Goal: Find specific page/section

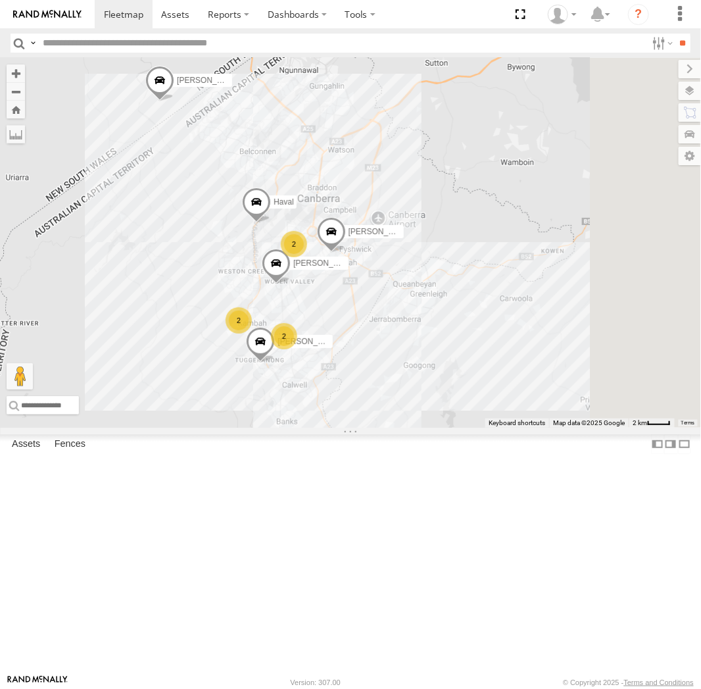
drag, startPoint x: 511, startPoint y: 407, endPoint x: 397, endPoint y: 351, distance: 127.1
click at [397, 351] on div "Peter Chris Jamie Michael Haval 2 2 2" at bounding box center [350, 243] width 701 height 370
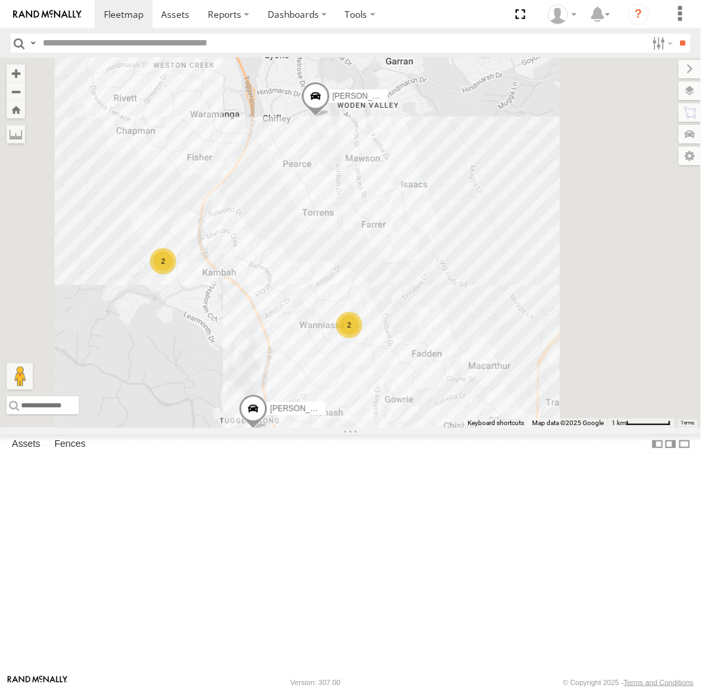
drag, startPoint x: 502, startPoint y: 497, endPoint x: 519, endPoint y: 391, distance: 107.9
click at [519, 391] on div "Peter Chris Jamie Michael Haval Kyle Tom 2 2" at bounding box center [350, 243] width 701 height 370
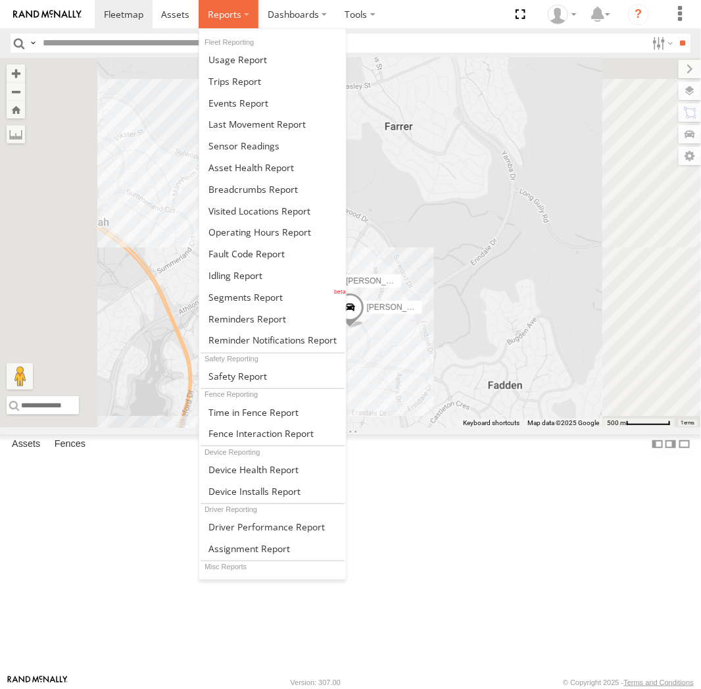
click at [236, 3] on label at bounding box center [229, 14] width 60 height 28
click at [248, 190] on span at bounding box center [253, 189] width 89 height 13
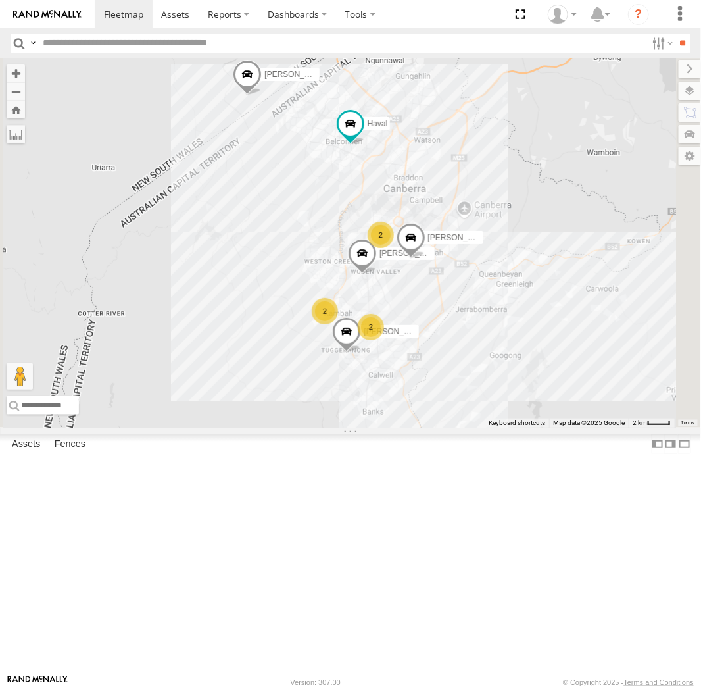
drag, startPoint x: 420, startPoint y: 211, endPoint x: 469, endPoint y: 292, distance: 95.0
click at [469, 295] on div "Michael Haval Peter Chris Jamie 2 2 2" at bounding box center [350, 243] width 701 height 370
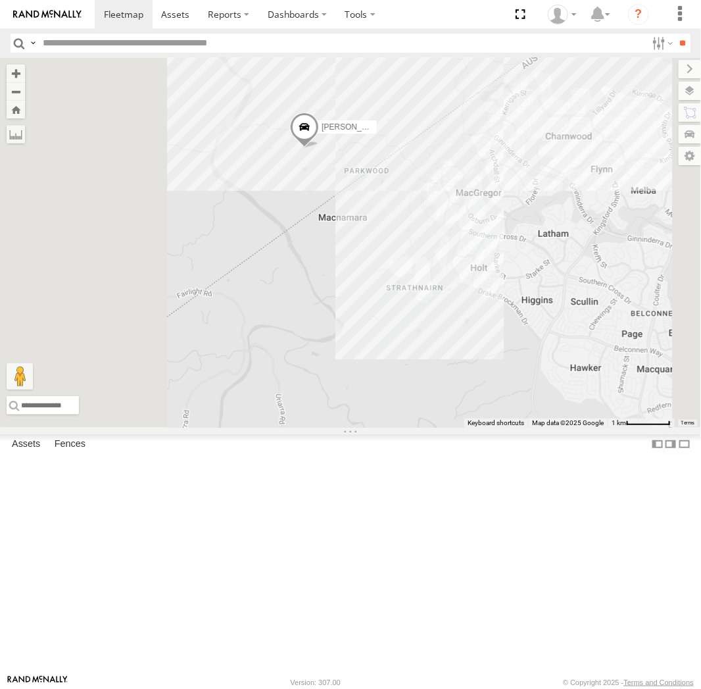
drag, startPoint x: 440, startPoint y: 227, endPoint x: 522, endPoint y: 317, distance: 121.6
click at [522, 317] on div "Michael Haval Peter Chris Jamie" at bounding box center [350, 243] width 701 height 370
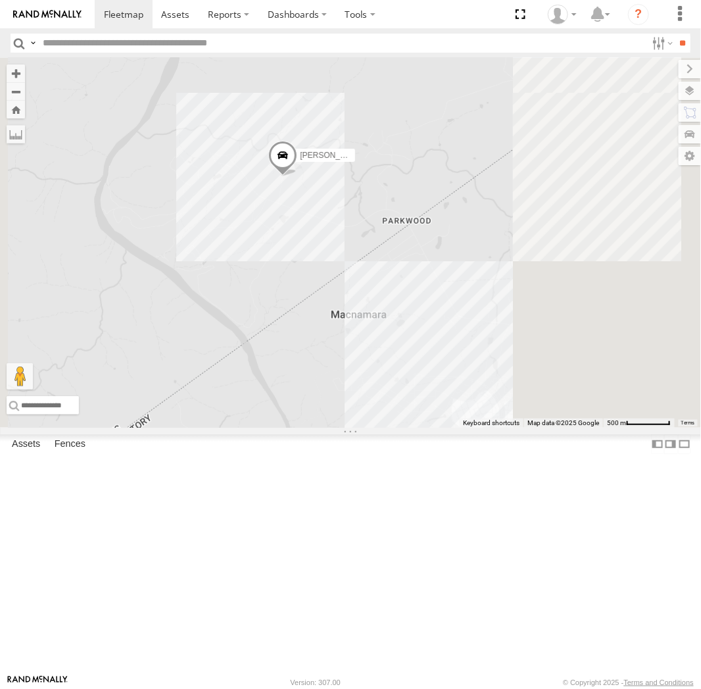
drag, startPoint x: 584, startPoint y: 320, endPoint x: 468, endPoint y: 321, distance: 115.8
click at [468, 321] on div "Michael Haval Peter Chris Jamie" at bounding box center [350, 243] width 701 height 370
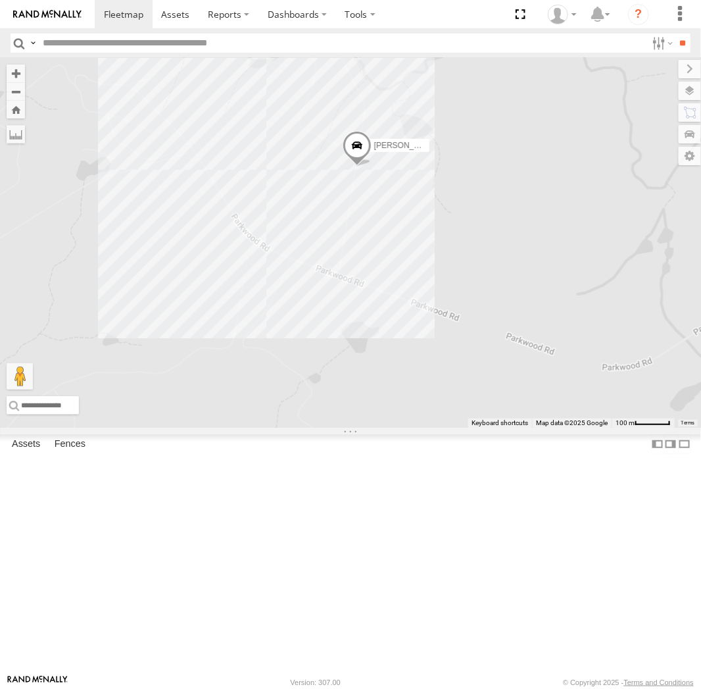
drag, startPoint x: 416, startPoint y: 432, endPoint x: 476, endPoint y: 413, distance: 62.8
click at [476, 413] on div "[PERSON_NAME]" at bounding box center [350, 243] width 701 height 370
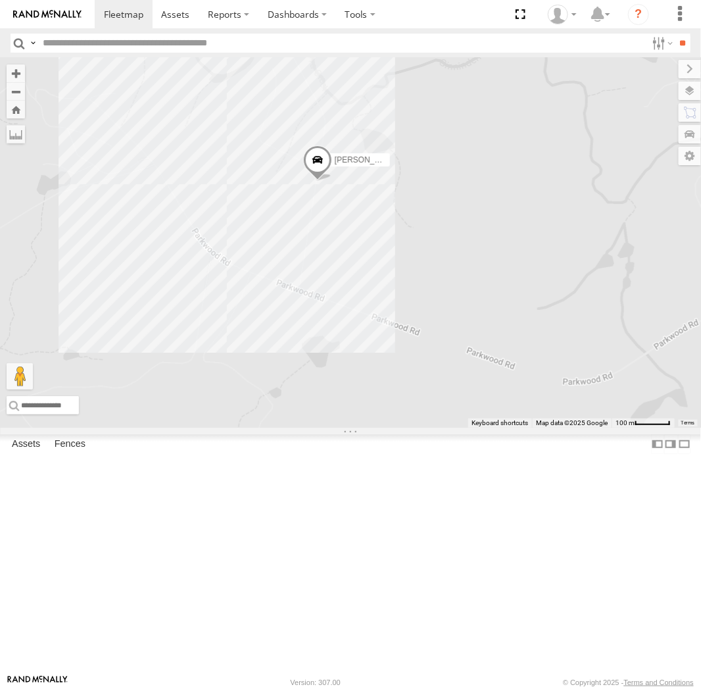
drag, startPoint x: 522, startPoint y: 411, endPoint x: 479, endPoint y: 428, distance: 46.1
click at [479, 428] on div "[PERSON_NAME]" at bounding box center [350, 243] width 701 height 370
